Goal: Task Accomplishment & Management: Manage account settings

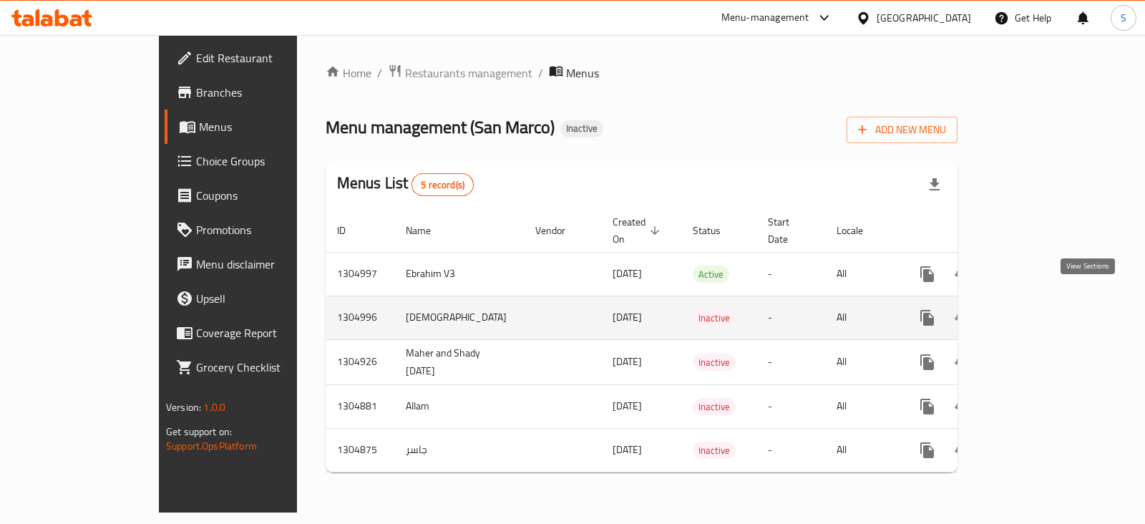
click at [1048, 301] on link "enhanced table" at bounding box center [1030, 318] width 34 height 34
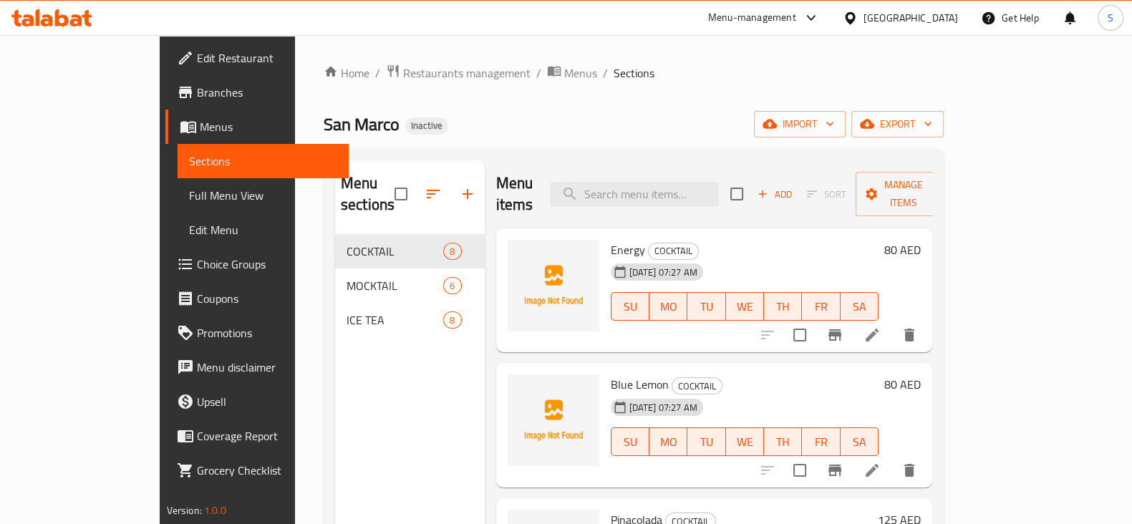
click at [177, 208] on link "Full Menu View" at bounding box center [262, 195] width 171 height 34
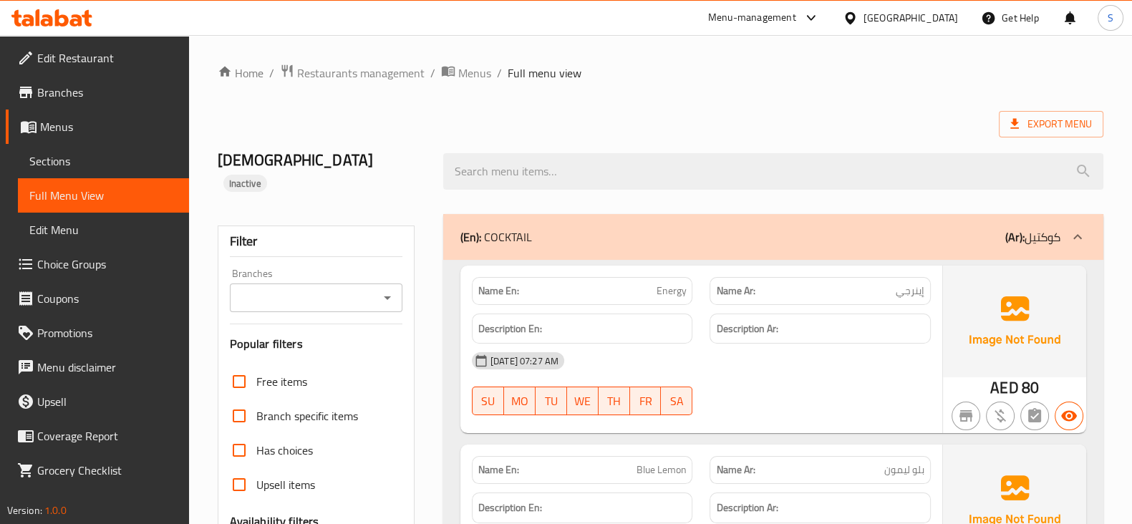
scroll to position [357, 0]
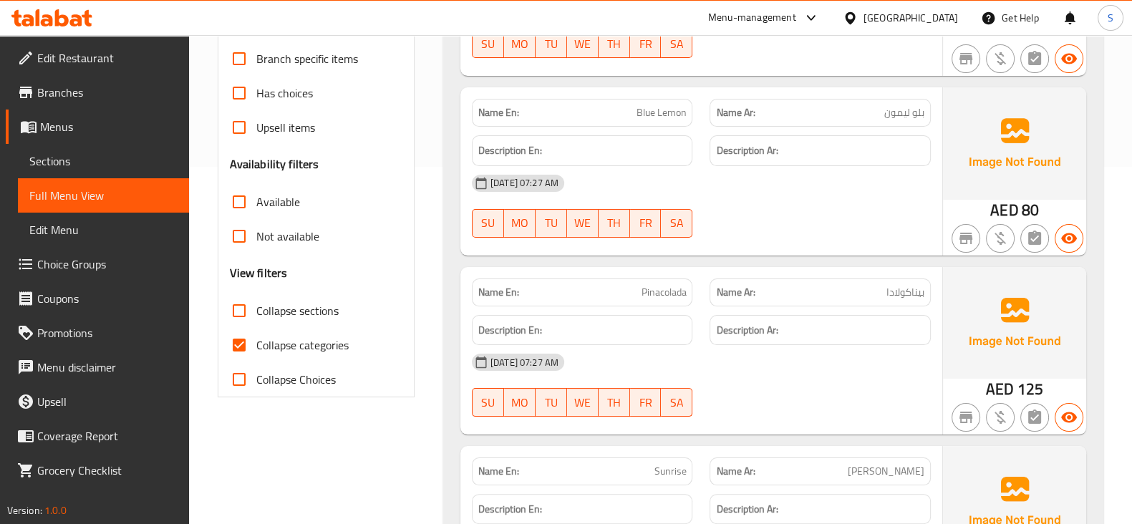
click at [268, 336] on span "Collapse categories" at bounding box center [302, 344] width 92 height 17
click at [256, 329] on input "Collapse categories" at bounding box center [239, 345] width 34 height 34
checkbox input "false"
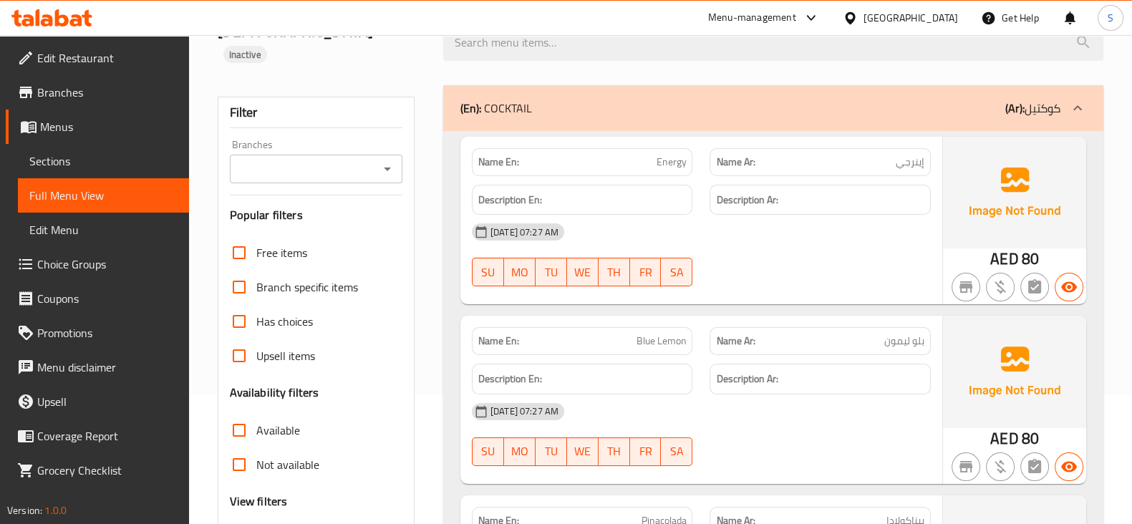
scroll to position [0, 0]
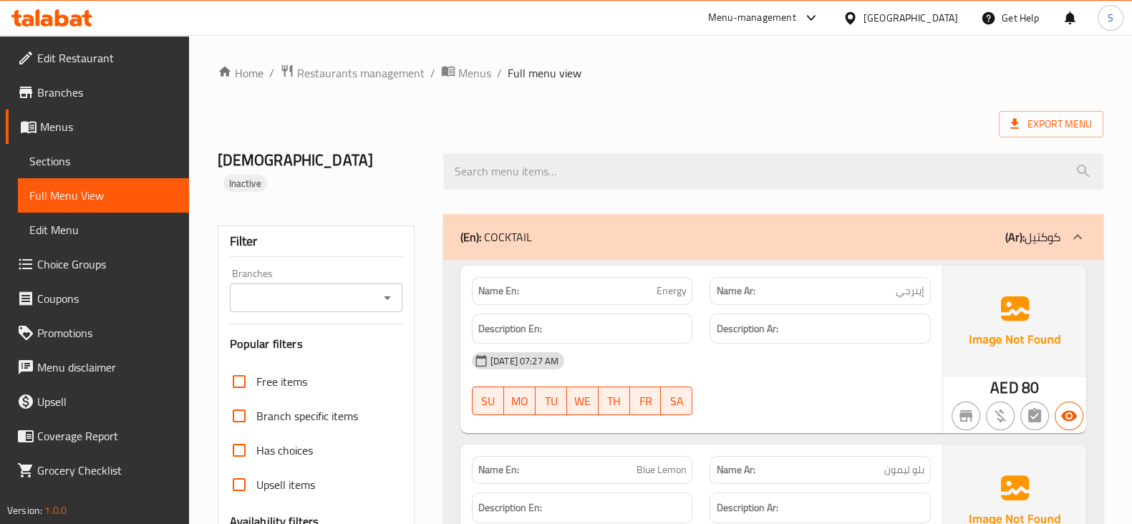
click at [526, 228] on p "(En): COCKTAIL" at bounding box center [496, 236] width 72 height 17
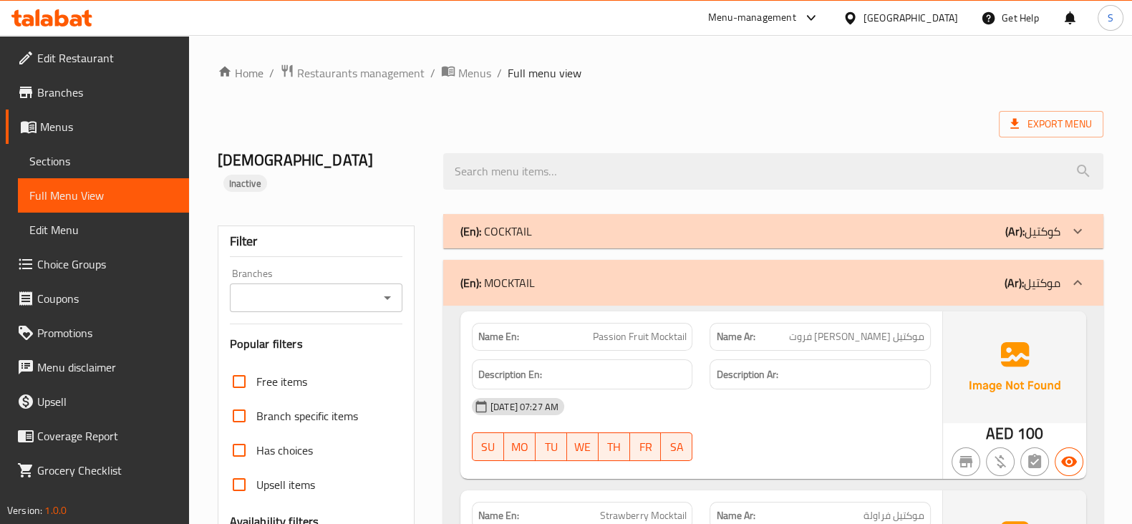
click at [526, 222] on div "(En): COCKTAIL (Ar): كوكتيل" at bounding box center [773, 231] width 660 height 34
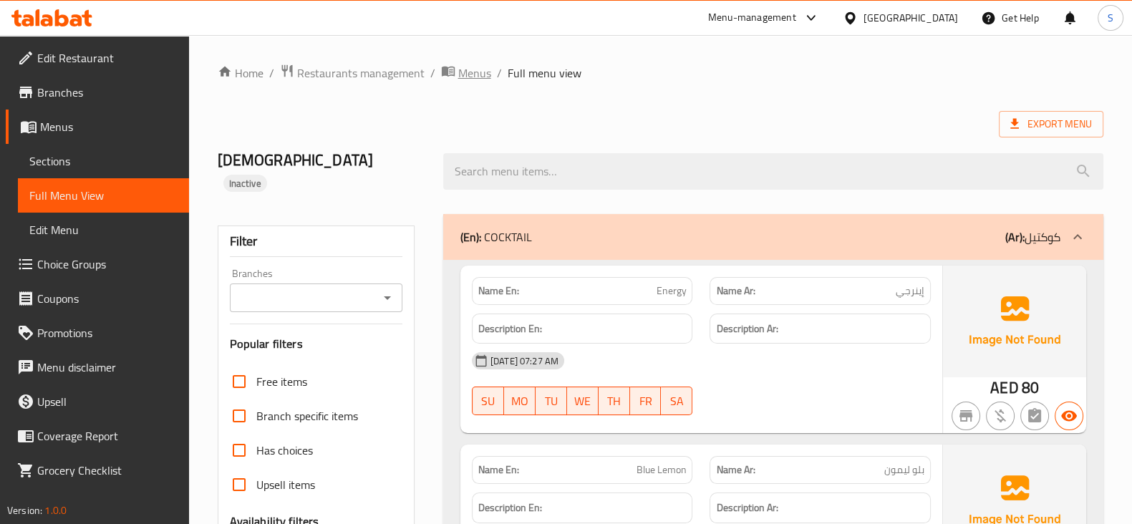
click at [480, 64] on span "Menus" at bounding box center [474, 72] width 33 height 17
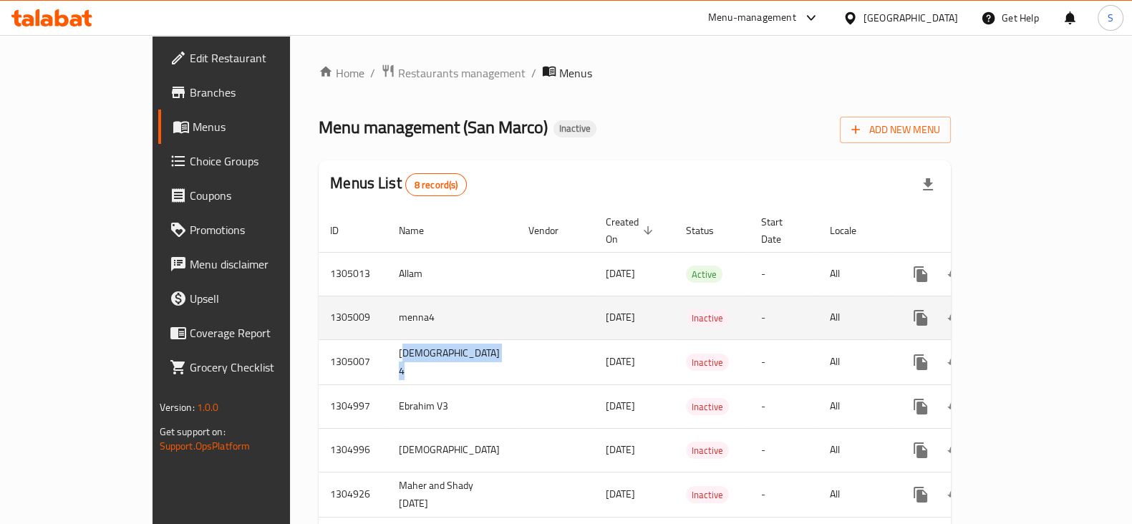
drag, startPoint x: 301, startPoint y: 339, endPoint x: 354, endPoint y: 293, distance: 70.1
click at [407, 339] on tr "1305007 Adham 4 11/08/2025 Inactive - All" at bounding box center [685, 361] width 734 height 45
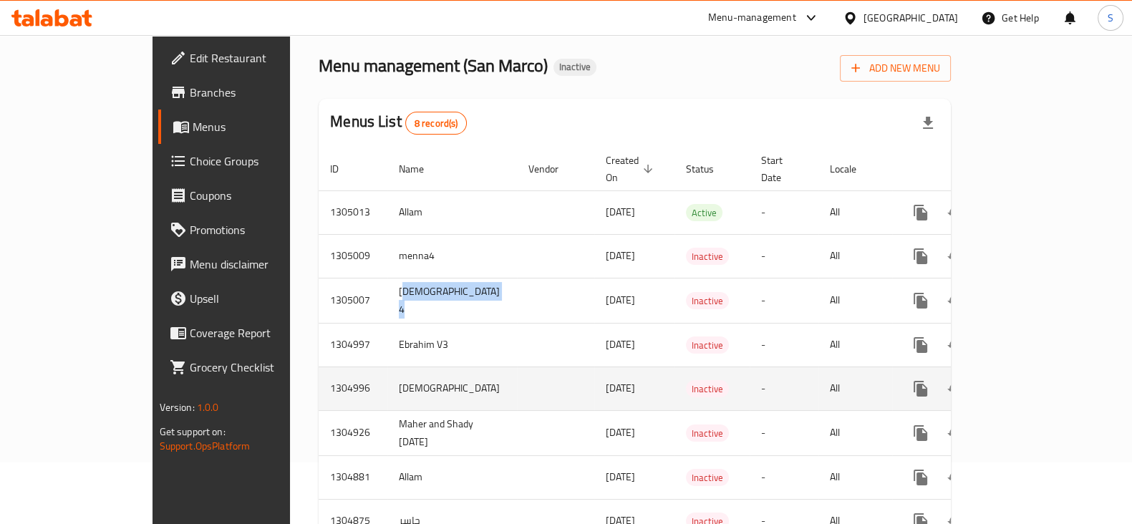
scroll to position [89, 0]
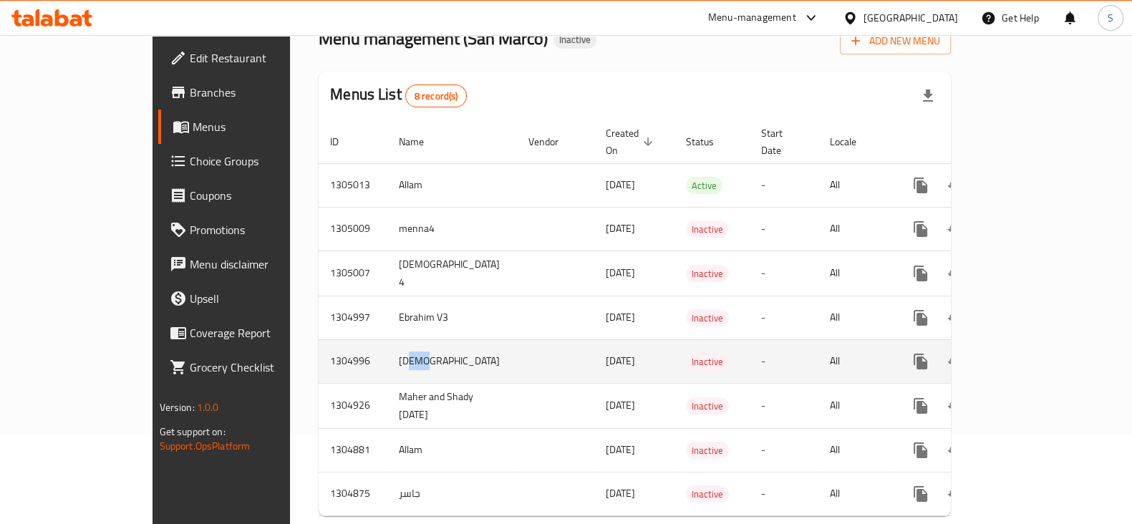
drag, startPoint x: 308, startPoint y: 345, endPoint x: 376, endPoint y: 344, distance: 67.3
click at [387, 344] on td "[DEMOGRAPHIC_DATA]" at bounding box center [452, 361] width 130 height 44
click at [387, 346] on td "[DEMOGRAPHIC_DATA]" at bounding box center [452, 361] width 130 height 44
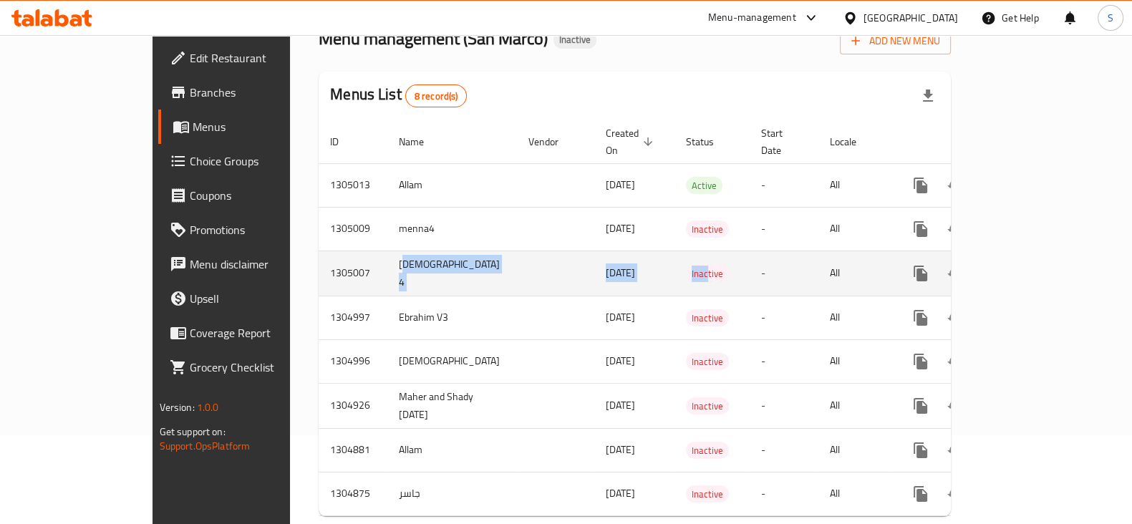
drag, startPoint x: 301, startPoint y: 248, endPoint x: 636, endPoint y: 261, distance: 335.2
click at [636, 261] on tr "1305007 Adham 4 11/08/2025 Inactive - All" at bounding box center [685, 272] width 734 height 45
click at [1041, 260] on link "enhanced table" at bounding box center [1023, 273] width 34 height 34
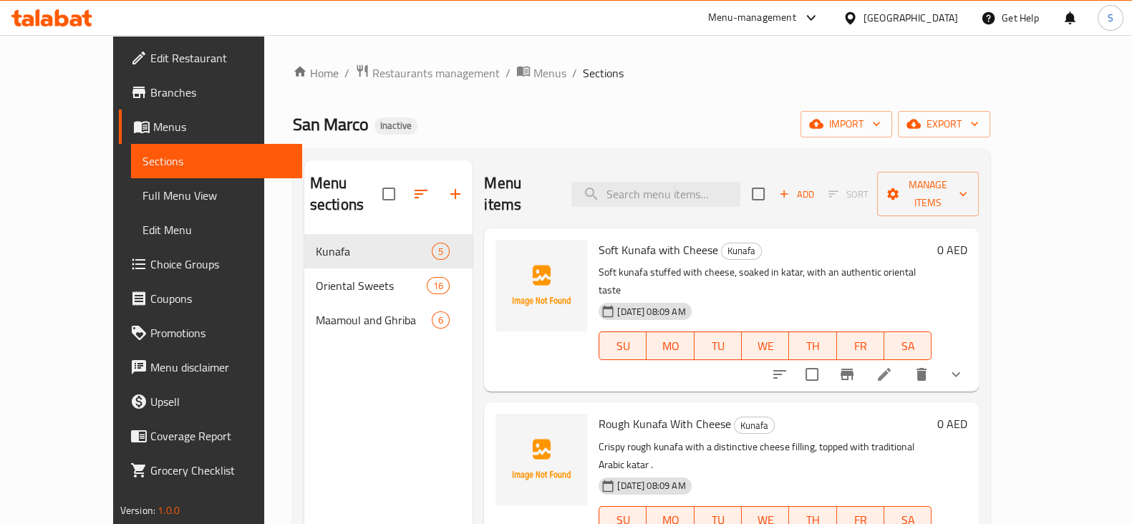
click at [153, 120] on span "Menus" at bounding box center [221, 126] width 137 height 17
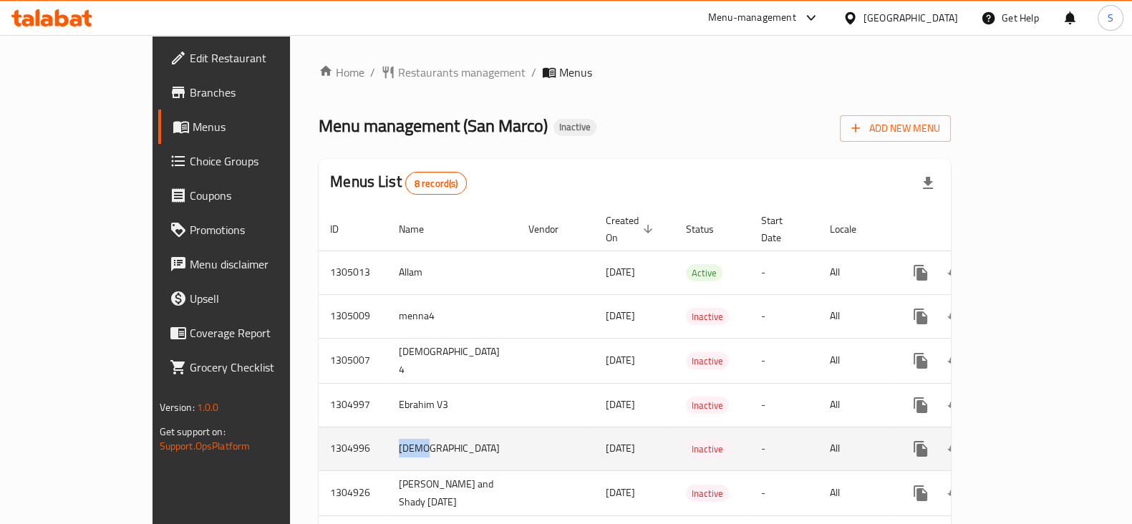
drag, startPoint x: 327, startPoint y: 439, endPoint x: 274, endPoint y: 421, distance: 56.1
click at [318, 427] on tr "1304996 Adham 11/08/2025 Inactive - All" at bounding box center [685, 449] width 734 height 44
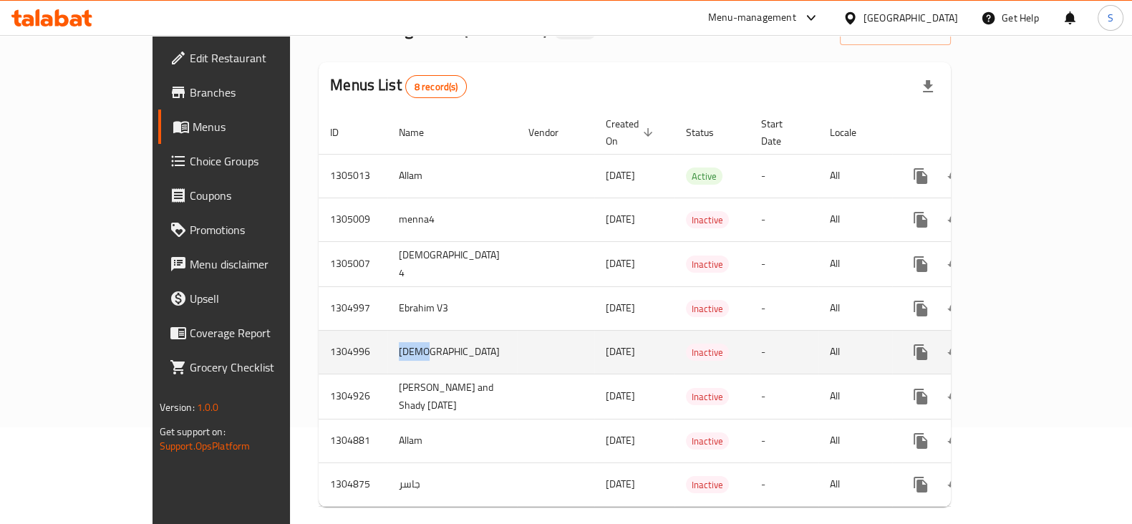
scroll to position [100, 0]
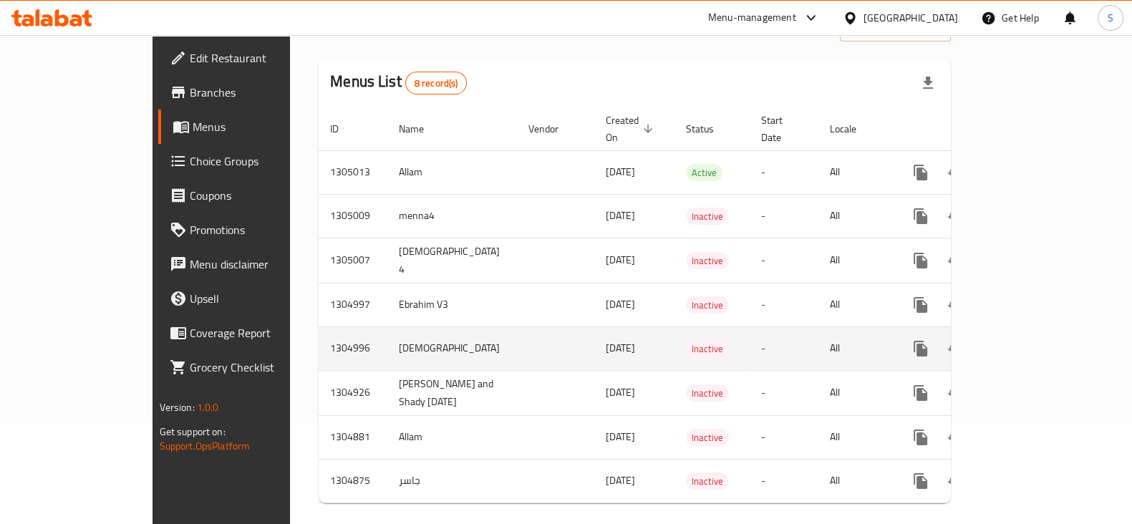
click at [517, 342] on td "enhanced table" at bounding box center [555, 348] width 77 height 44
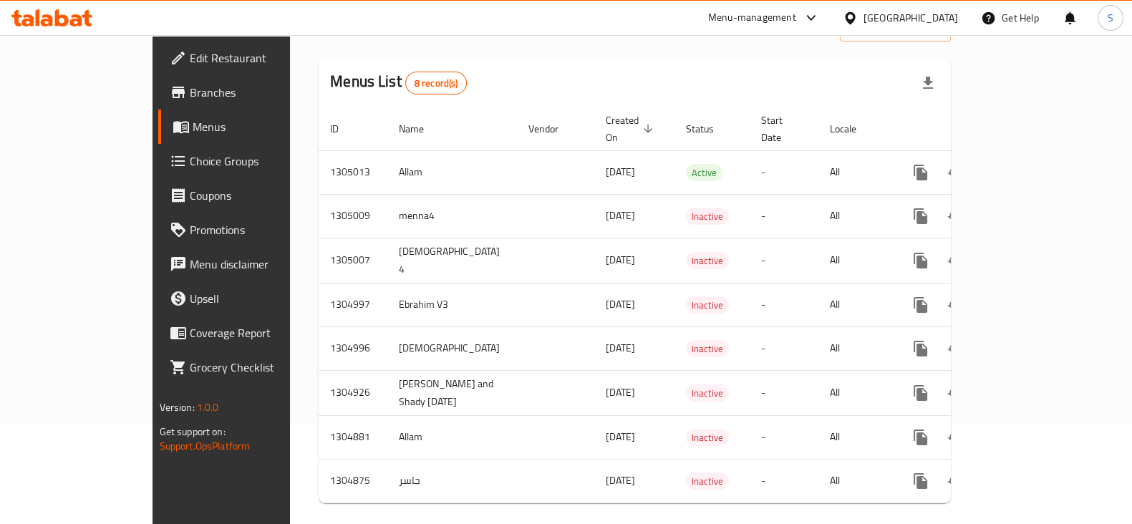
click at [735, 64] on div "Menus List 8 record(s)" at bounding box center [634, 83] width 632 height 49
click at [480, 48] on div "Home / Restaurants management / Menus Menu management ( San Marco ) Inactive Ad…" at bounding box center [634, 238] width 632 height 551
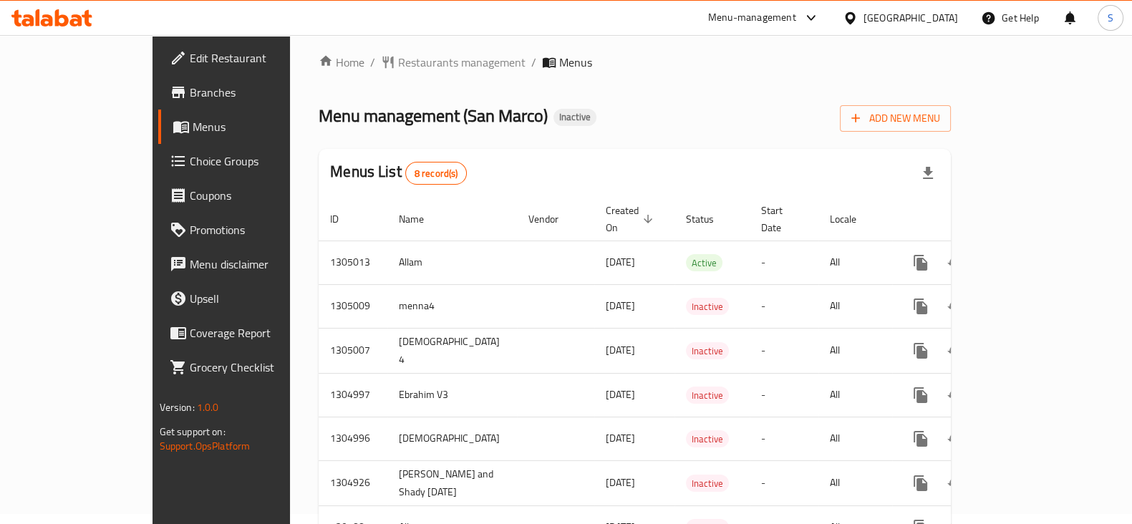
scroll to position [0, 0]
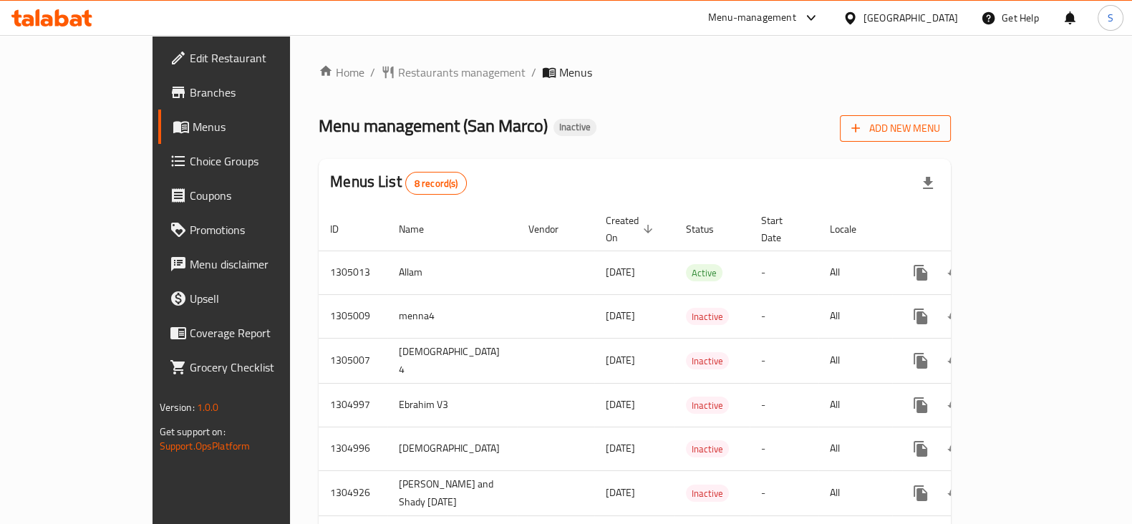
drag, startPoint x: 915, startPoint y: 99, endPoint x: 1031, endPoint y: 117, distance: 117.3
click at [939, 120] on span "Add New Menu" at bounding box center [895, 129] width 88 height 18
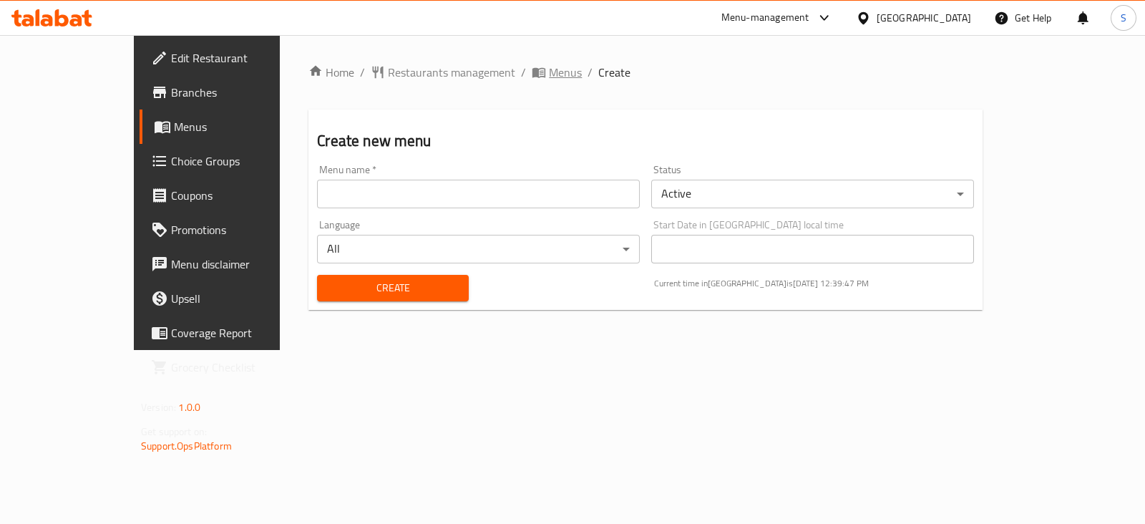
click at [549, 77] on span "Menus" at bounding box center [565, 72] width 33 height 17
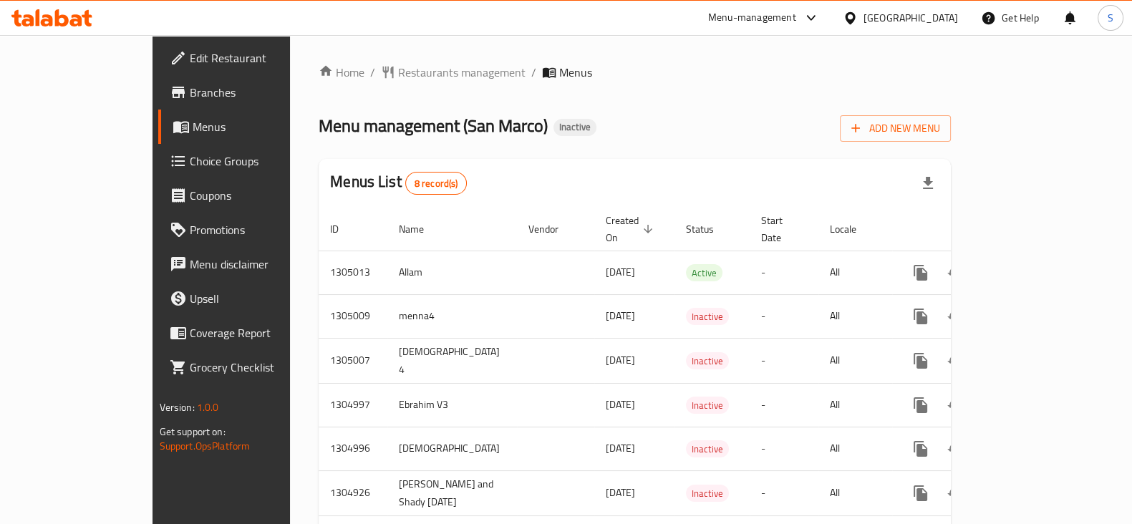
click at [712, 92] on div "Home / Restaurants management / Menus Menu management ( San Marco ) Inactive Ad…" at bounding box center [634, 339] width 632 height 551
click at [752, 99] on div "Home / Restaurants management / Menus Menu management ( San Marco ) Inactive Ad…" at bounding box center [634, 339] width 632 height 551
click at [813, 129] on div "Menu management ( San Marco ) Inactive Add New Menu" at bounding box center [634, 126] width 632 height 32
